Goal: Task Accomplishment & Management: Manage account settings

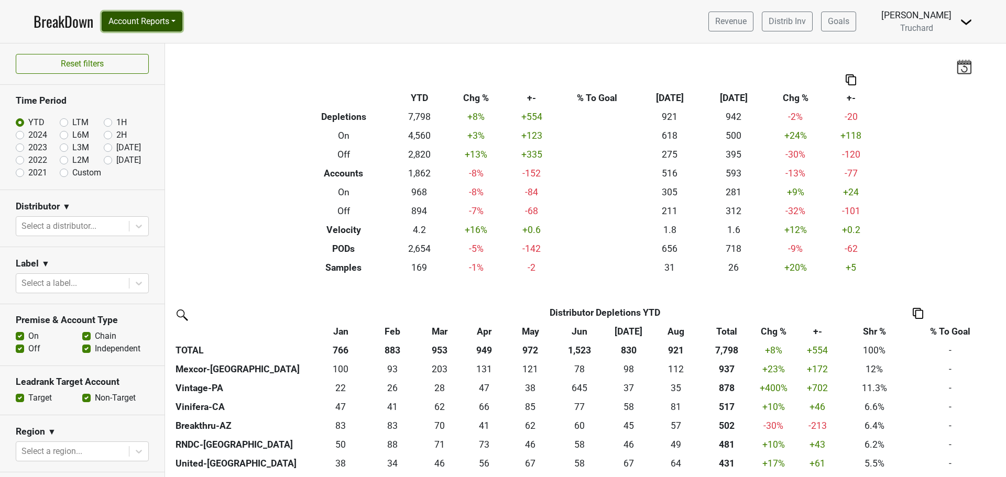
click at [146, 19] on button "Account Reports" at bounding box center [142, 22] width 81 height 20
click at [165, 107] on link "CRM Notes" at bounding box center [148, 112] width 93 height 17
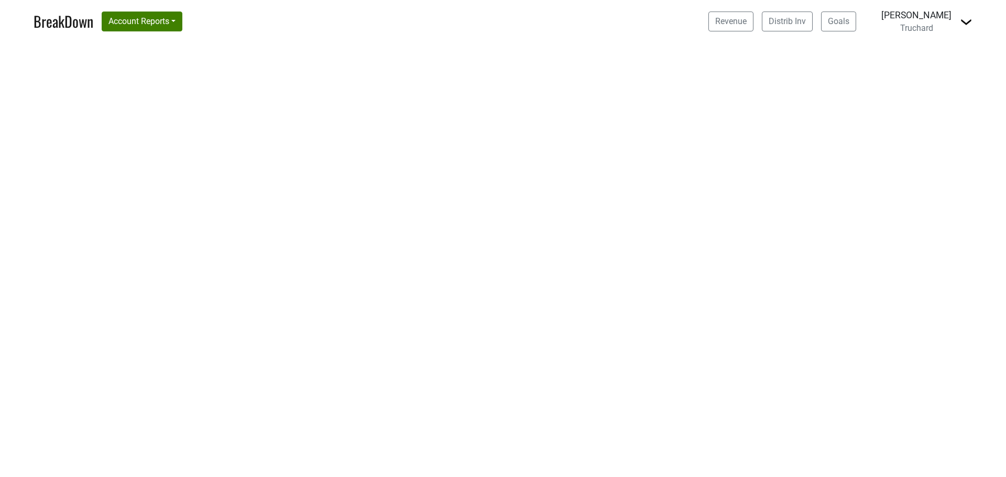
select select "CA"
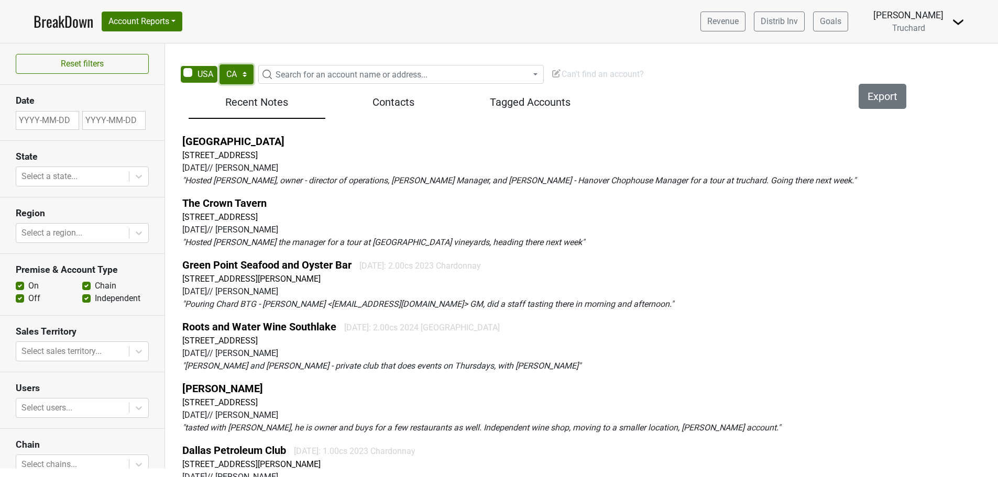
click at [238, 74] on select "AK AL AR AZ CA CO CT DC DE FL GA HI IA ID IL IN KS KY LA MA MD ME MI MN MO MS M…" at bounding box center [237, 74] width 34 height 20
click at [336, 68] on span "Search for an account name or address..." at bounding box center [401, 74] width 286 height 19
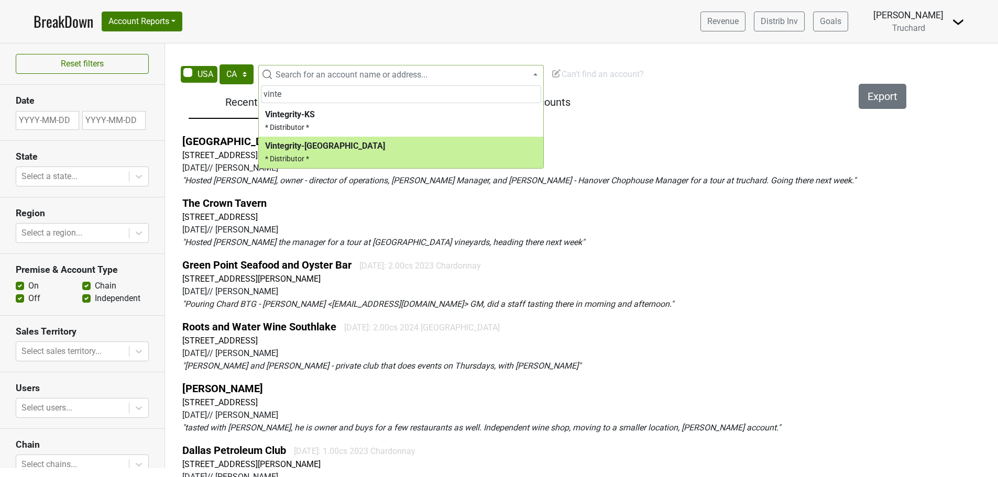
type input "vinte"
select select "123797643"
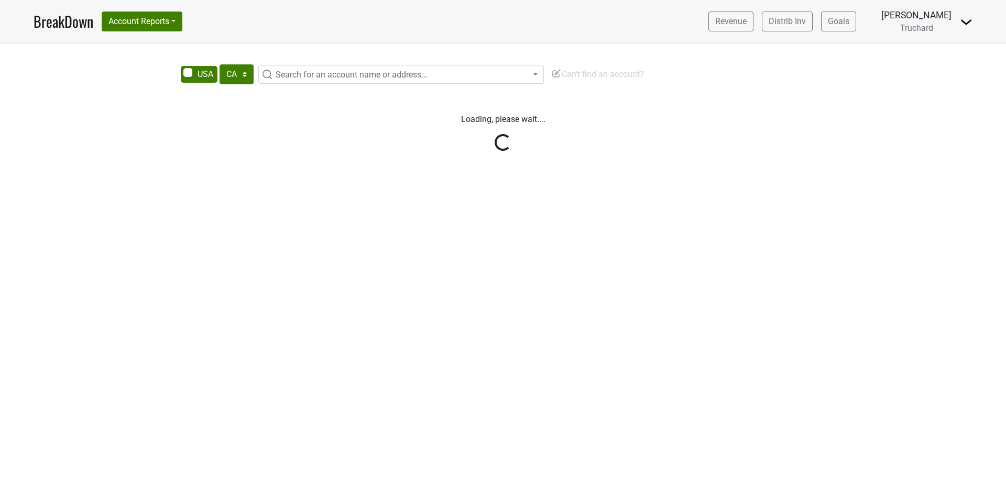
select select "CA"
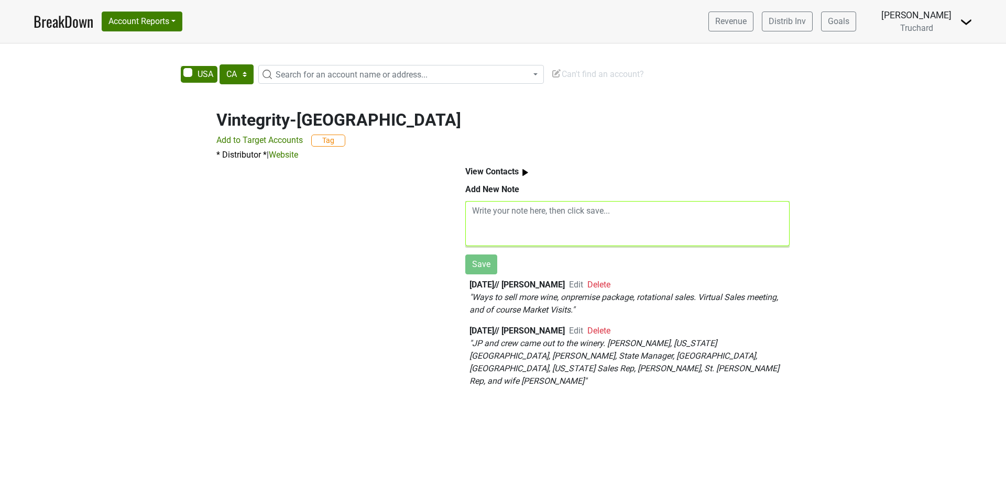
click at [553, 234] on textarea at bounding box center [627, 223] width 324 height 45
paste textarea "09/18/2025 - get to 100 plus cases in the next few years. Now about 20 cases in…"
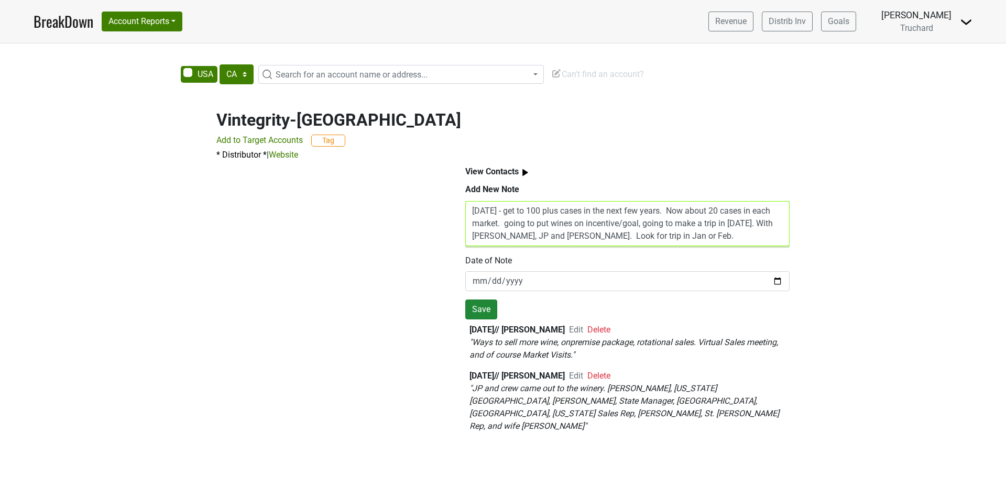
type textarea "09/18/2025 - get to 100 plus cases in the next few years. Now about 20 cases in…"
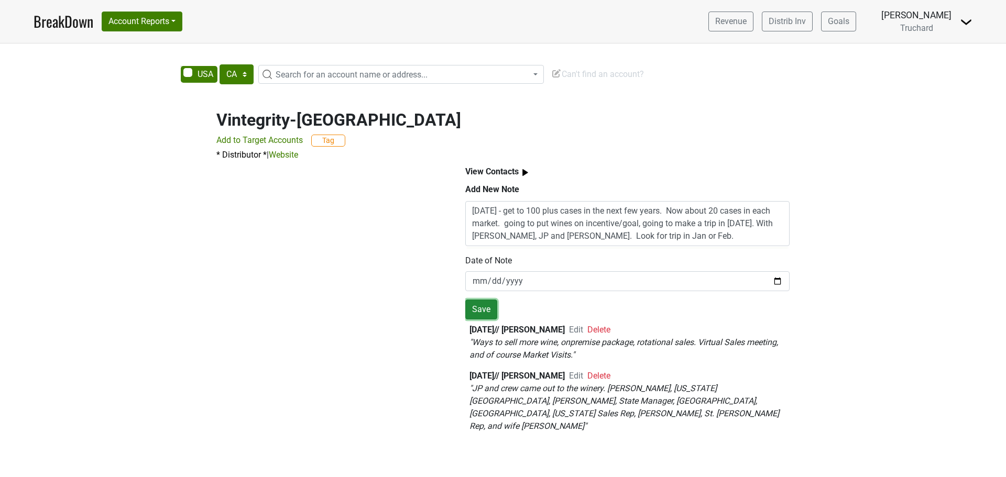
click at [487, 309] on button "Save" at bounding box center [481, 310] width 32 height 20
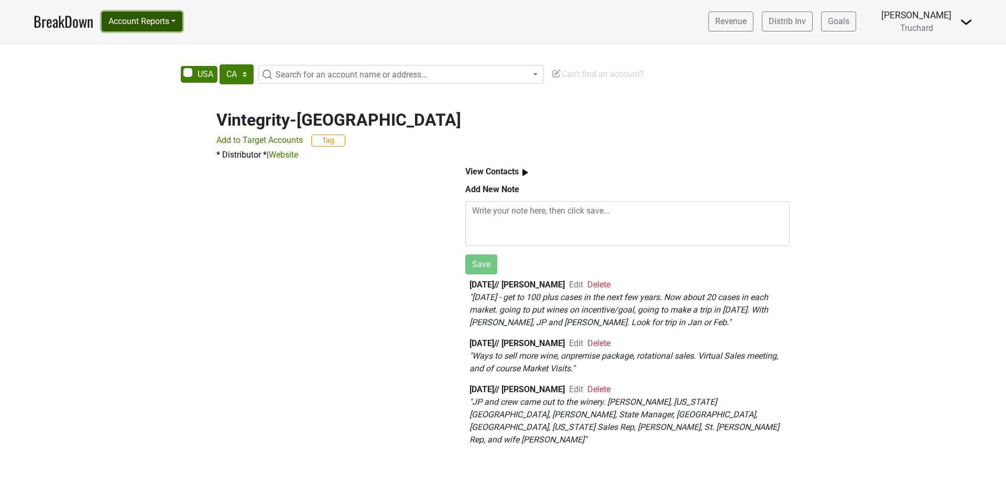
click at [157, 19] on button "Account Reports" at bounding box center [142, 22] width 81 height 20
click at [156, 42] on link "SuperRanker" at bounding box center [148, 45] width 93 height 17
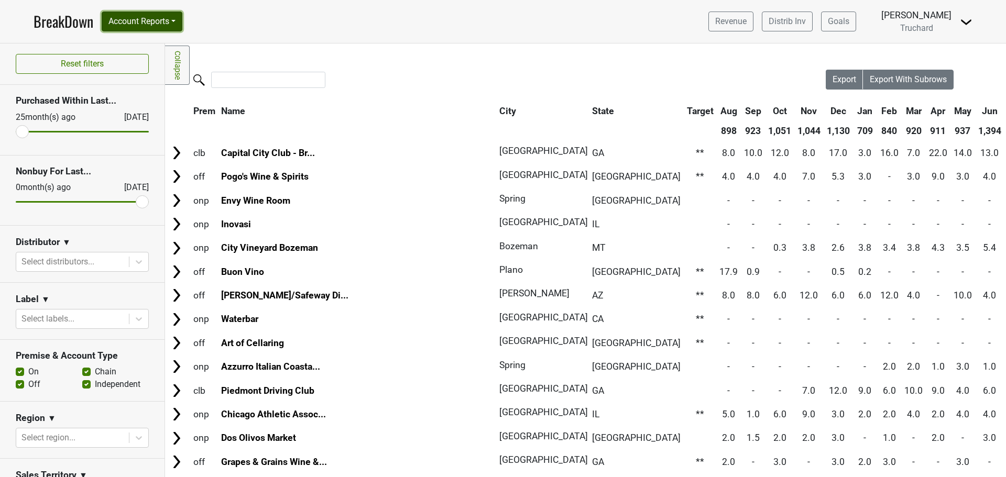
click at [127, 18] on button "Account Reports" at bounding box center [142, 22] width 81 height 20
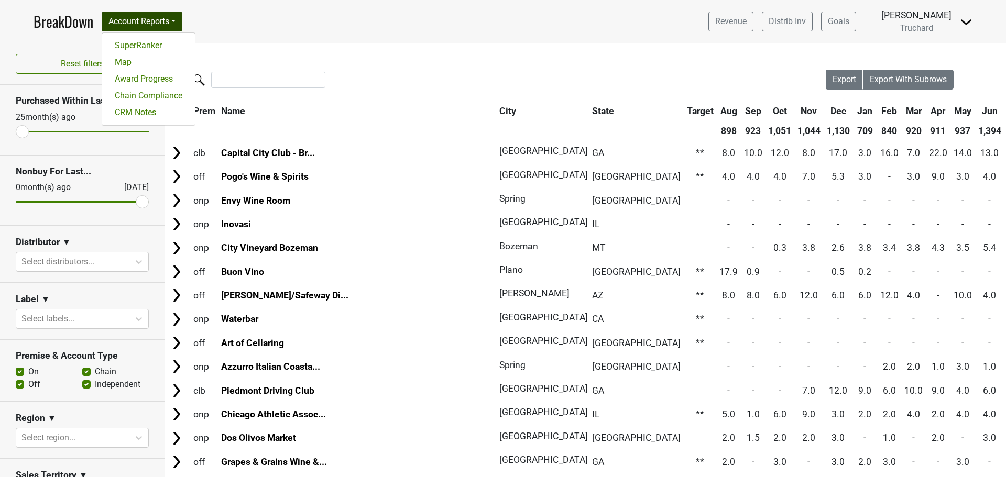
click at [386, 27] on nav "BreakDown Account Reports SuperRanker Map Award Progress Chain Compliance CRM N…" at bounding box center [503, 21] width 956 height 43
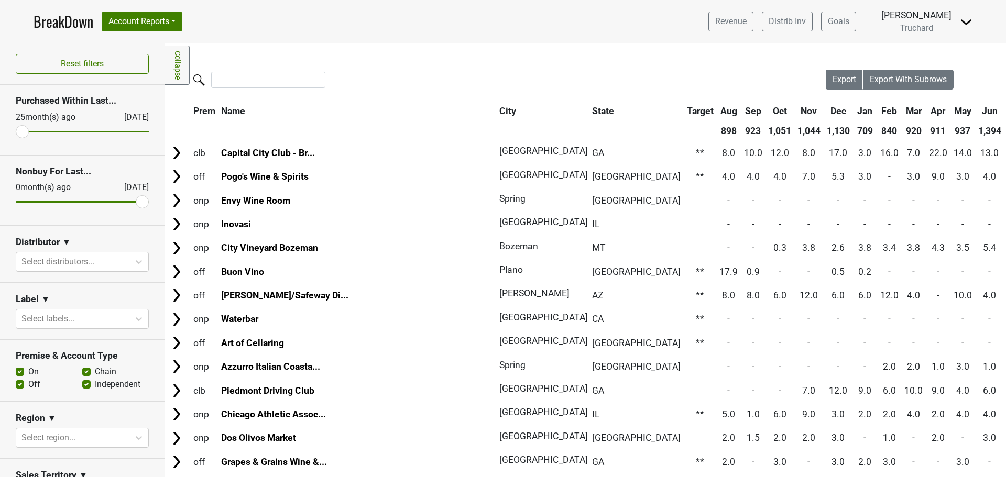
click at [39, 21] on link "BreakDown" at bounding box center [64, 21] width 60 height 22
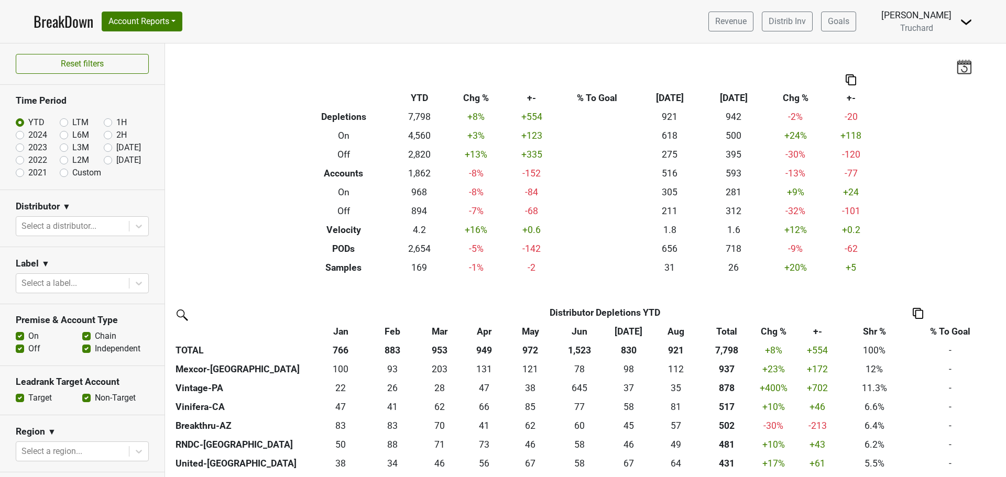
click at [116, 151] on label "Aug '25" at bounding box center [128, 147] width 25 height 13
click at [106, 151] on input "Aug '25" at bounding box center [125, 146] width 42 height 10
radio input "true"
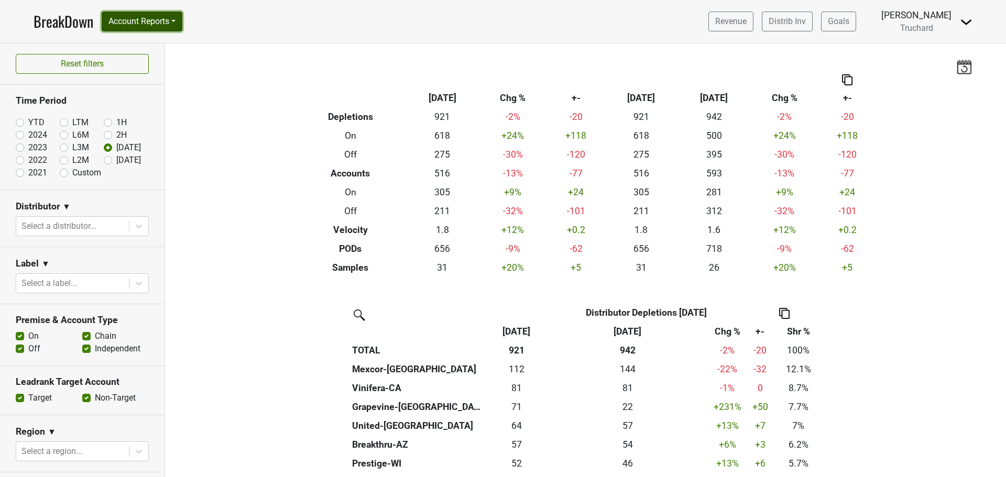
click at [159, 20] on button "Account Reports" at bounding box center [142, 22] width 81 height 20
click at [259, 92] on div "Filters Breakdown Type Aug '25 Chg % +- Aug ‘25 Aug ‘24 Chg % +- Depletions 921…" at bounding box center [585, 260] width 841 height 434
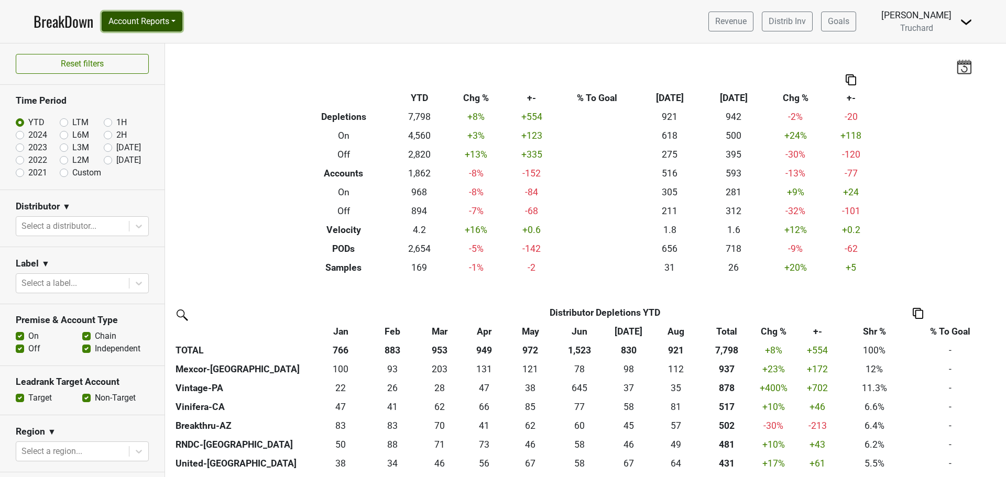
click at [180, 21] on button "Account Reports" at bounding box center [142, 22] width 81 height 20
click at [171, 107] on link "CRM Notes" at bounding box center [148, 112] width 93 height 17
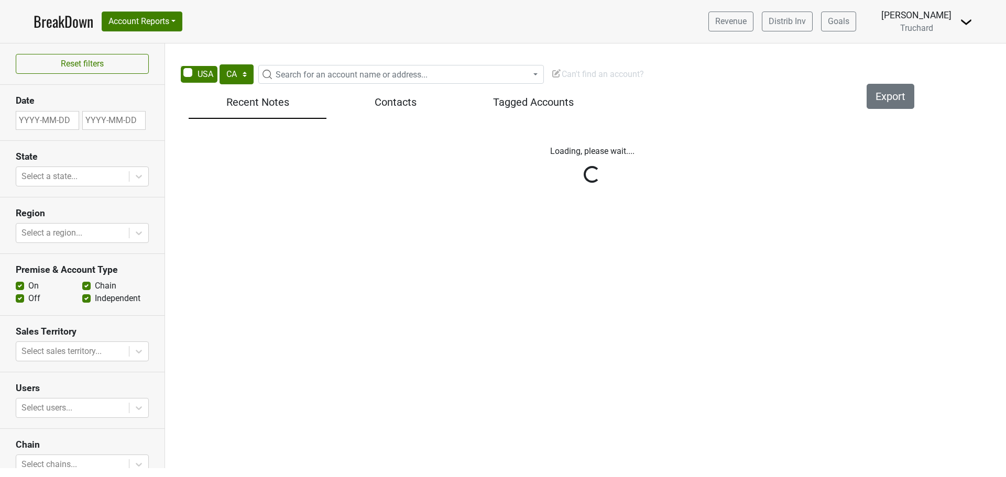
select select "CA"
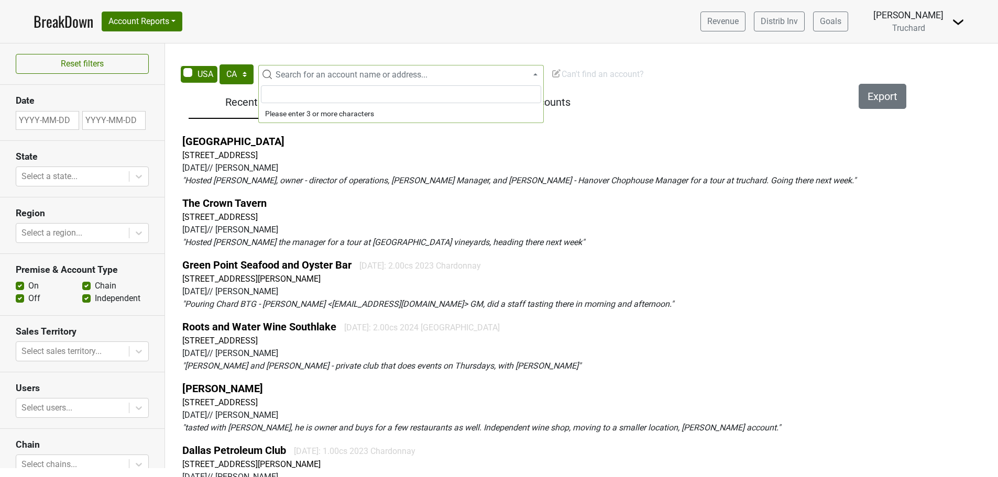
click at [313, 72] on span "Search for an account name or address..." at bounding box center [352, 75] width 152 height 10
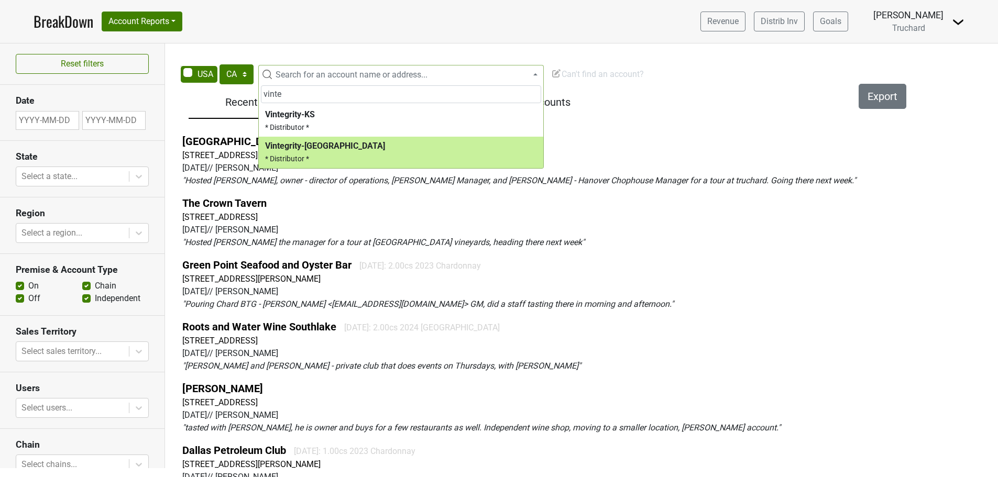
type input "vinte"
select select "123797643"
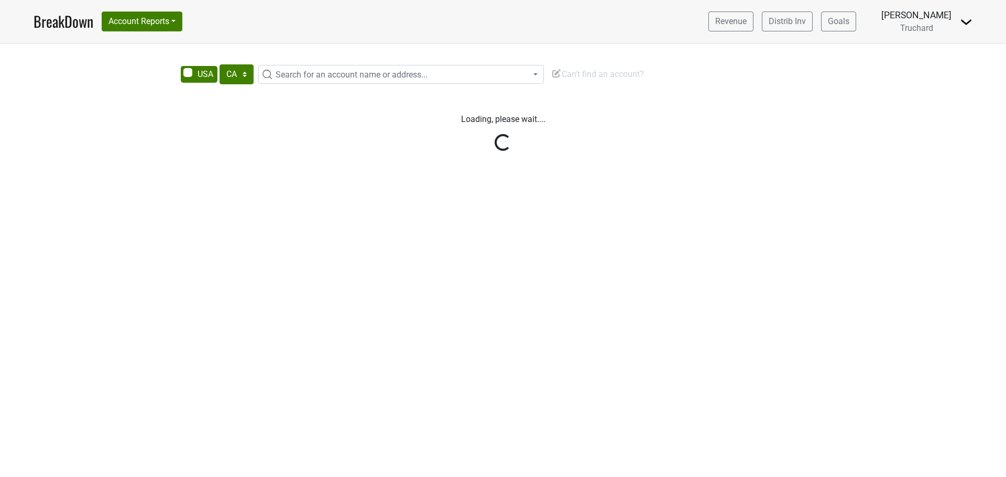
select select "CA"
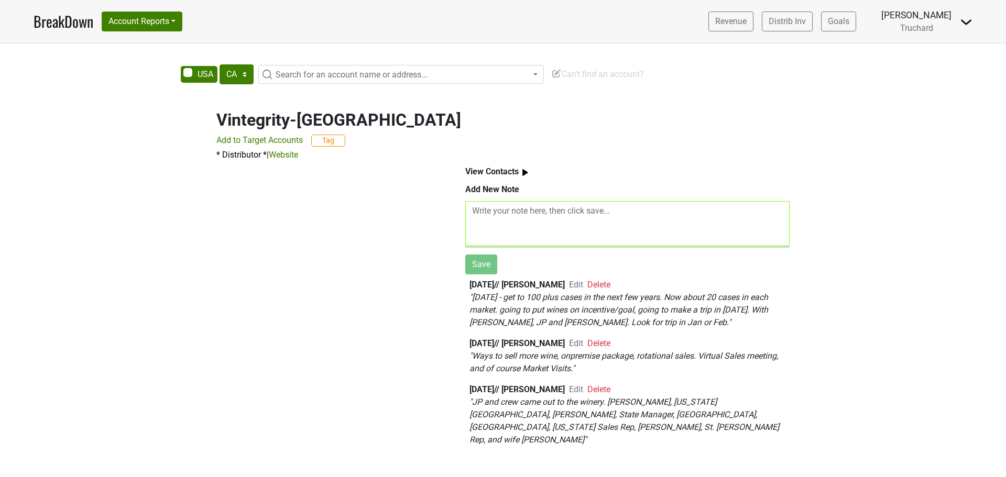
click at [544, 227] on textarea at bounding box center [627, 223] width 324 height 45
paste textarea "5. Loremi Dolor & Sitametc Adipiscin Elitsedd eiusm temporin: Utlabore etdolor …"
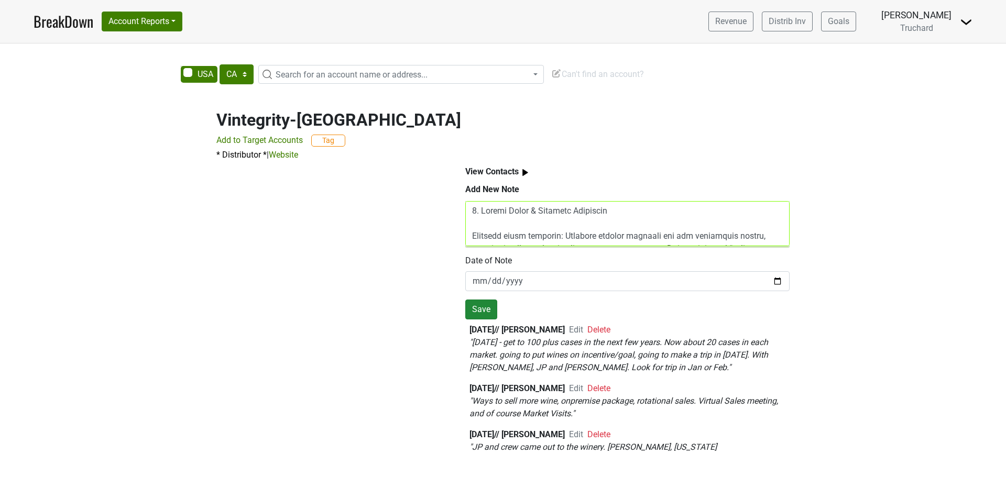
type textarea "5. Loremi Dolor & Sitametc Adipiscin Elitsedd eiusm temporin: Utlabore etdolor …"
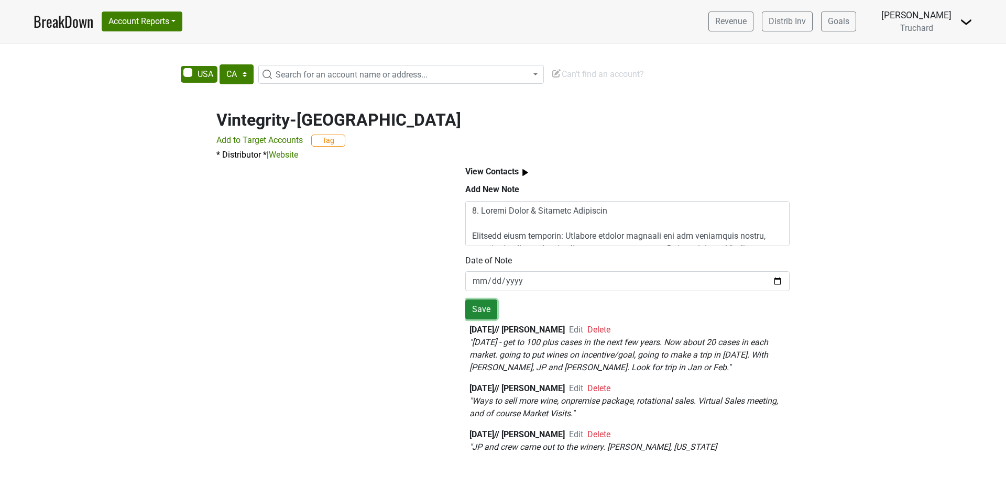
click at [489, 311] on button "Save" at bounding box center [481, 310] width 32 height 20
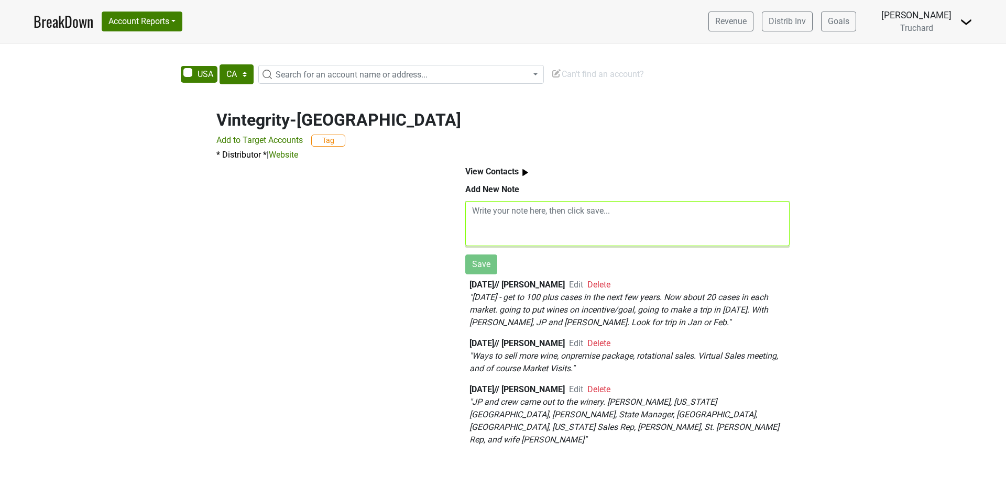
click at [566, 229] on textarea at bounding box center [627, 223] width 324 height 45
paste textarea "5. Loremi Dolor & Sitametc Adipiscin Elitsedd eiusm temporin: Utlabore etdolor …"
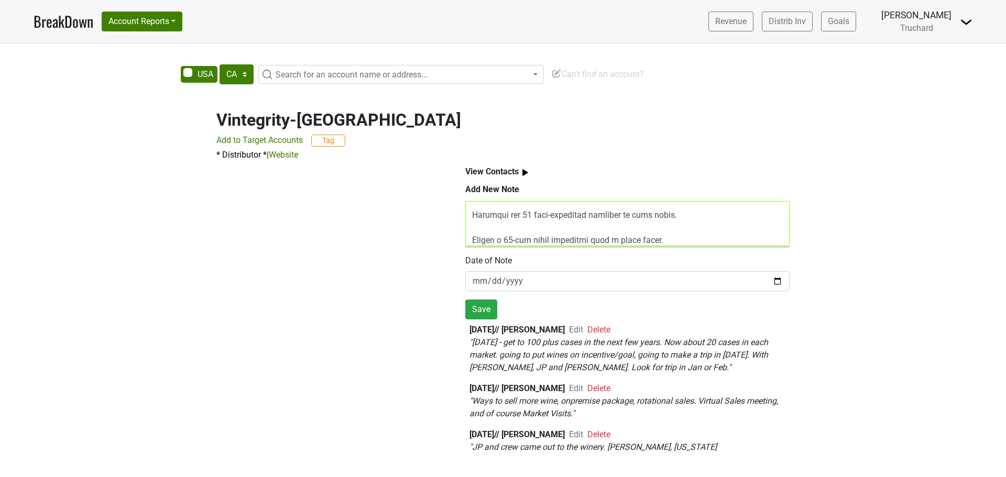
scroll to position [674, 0]
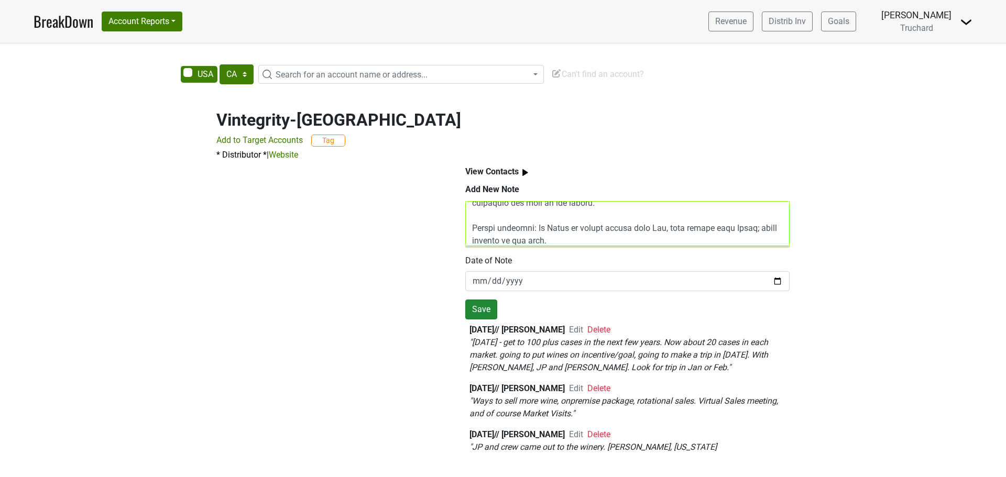
type textarea "5. Loremi Dolor & Sitametc Adipiscin Elitsedd eiusm temporin: Utlabore etdolor …"
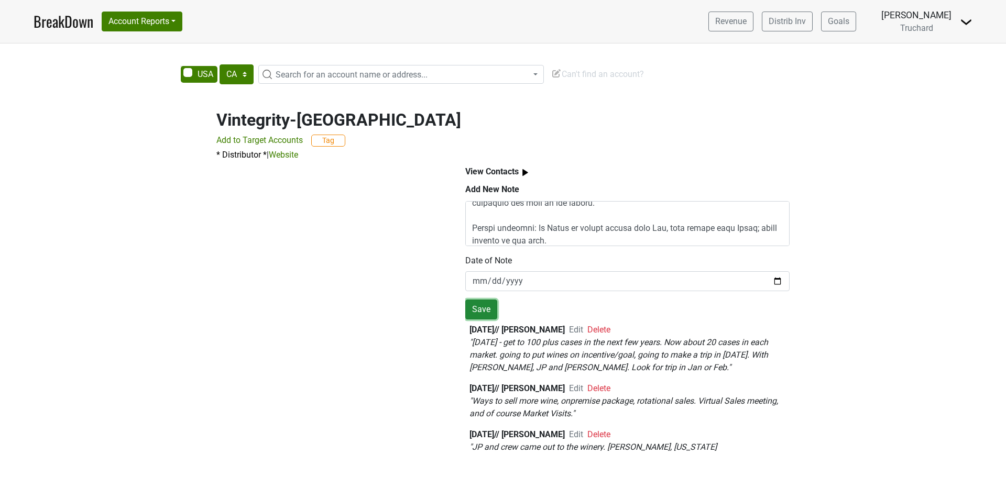
click at [487, 312] on button "Save" at bounding box center [481, 310] width 32 height 20
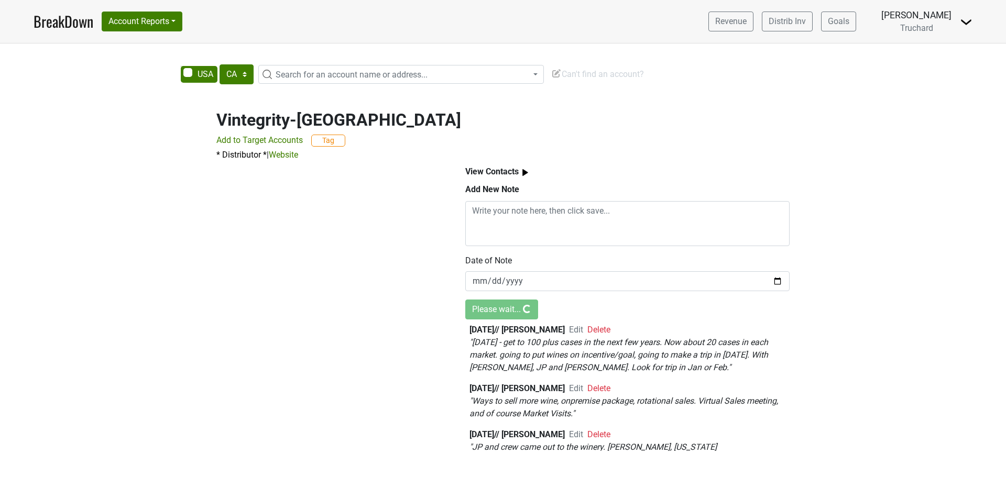
scroll to position [0, 0]
